Goal: Task Accomplishment & Management: Manage account settings

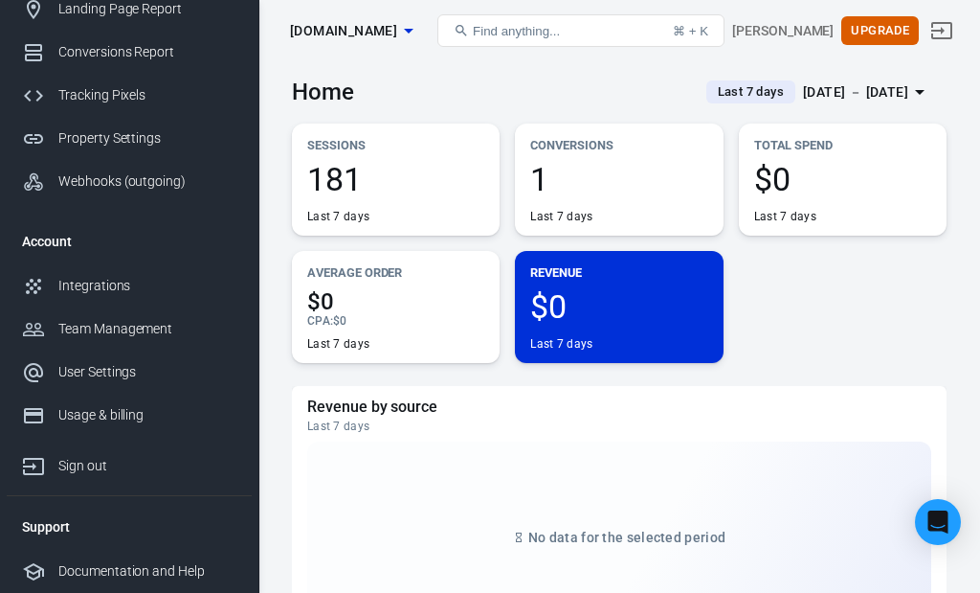
scroll to position [169, 0]
click at [155, 331] on div "Team Management" at bounding box center [147, 329] width 178 height 20
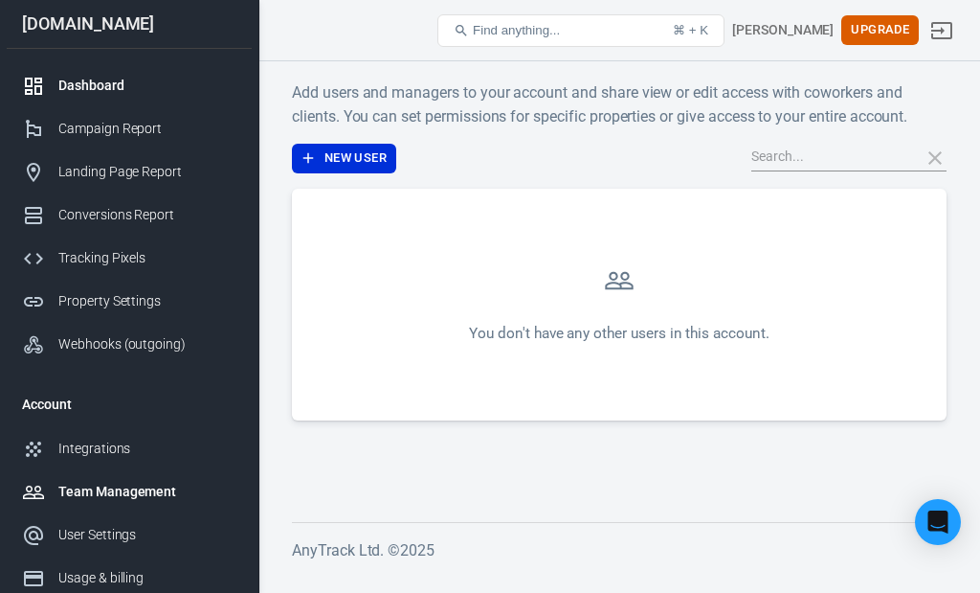
click at [110, 85] on div "Dashboard" at bounding box center [147, 86] width 178 height 20
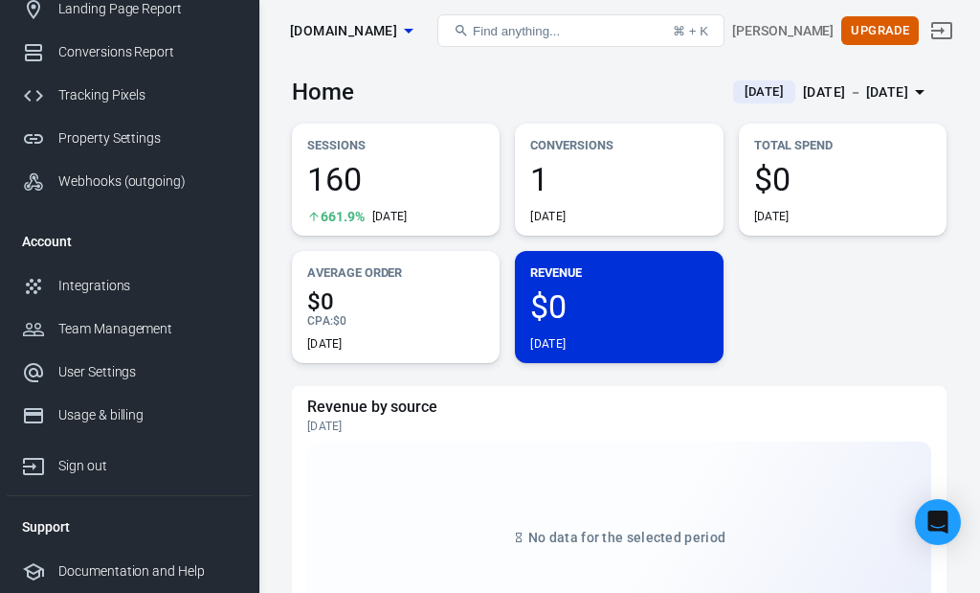
scroll to position [169, 0]
click at [82, 472] on div "Sign out" at bounding box center [147, 466] width 178 height 20
